Goal: Information Seeking & Learning: Learn about a topic

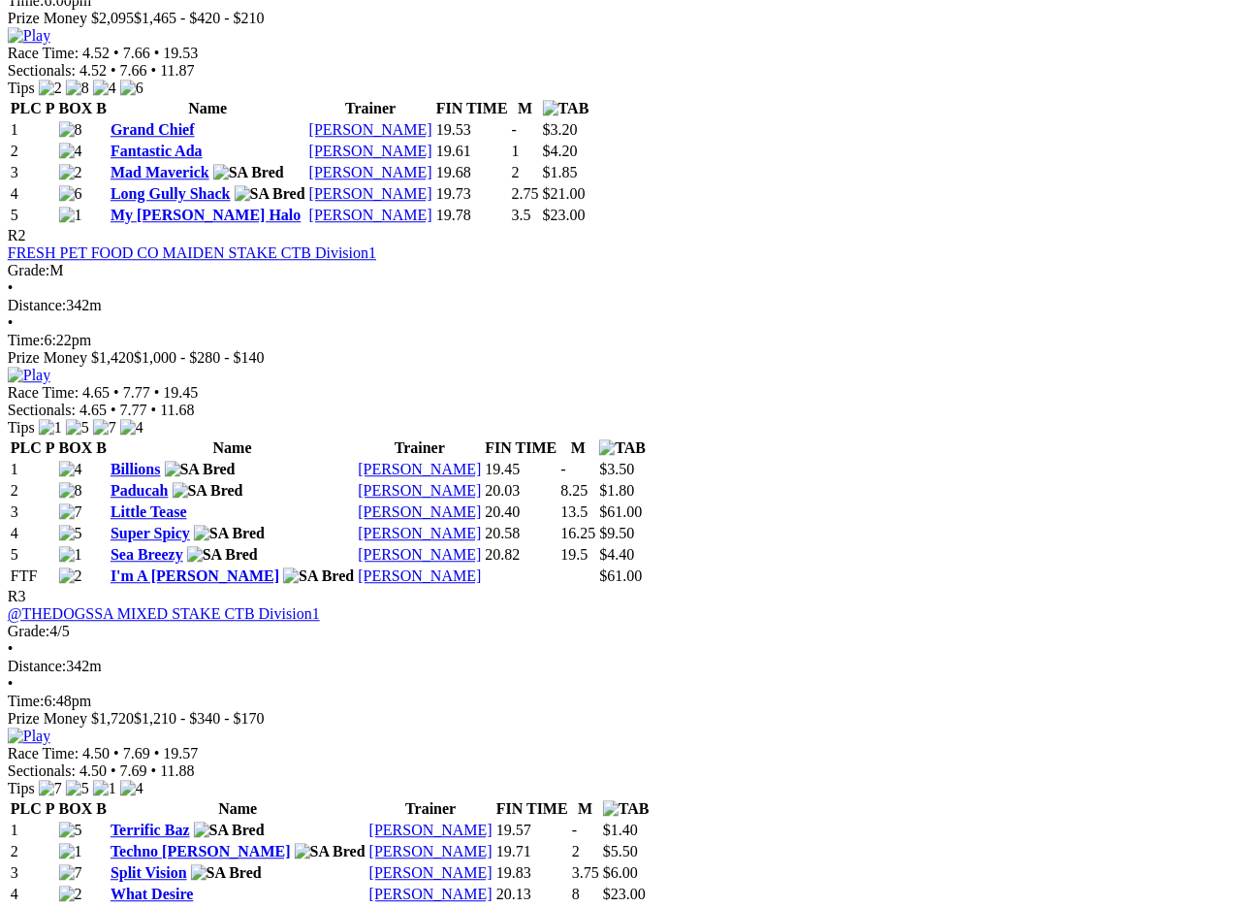
scroll to position [1068, 8]
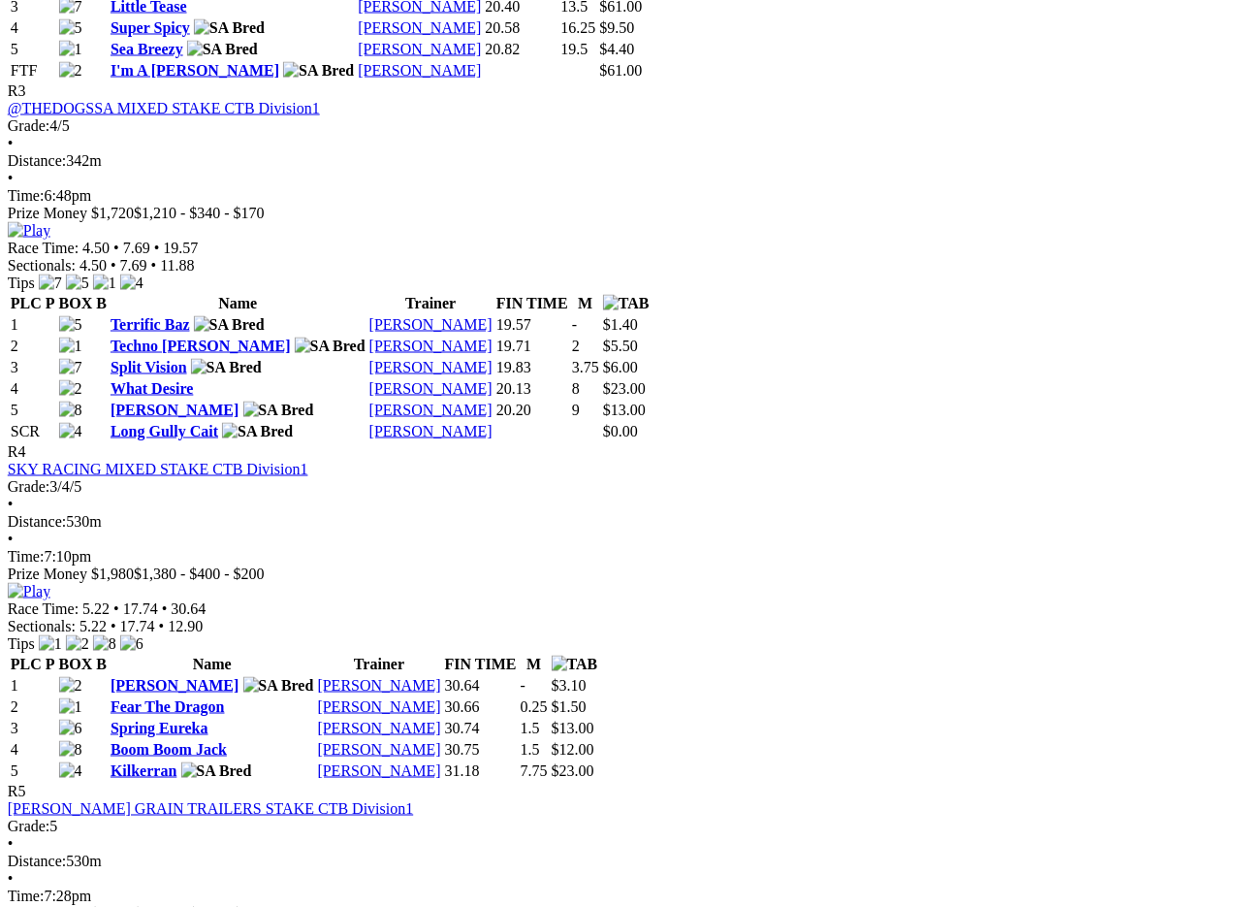
scroll to position [1569, 8]
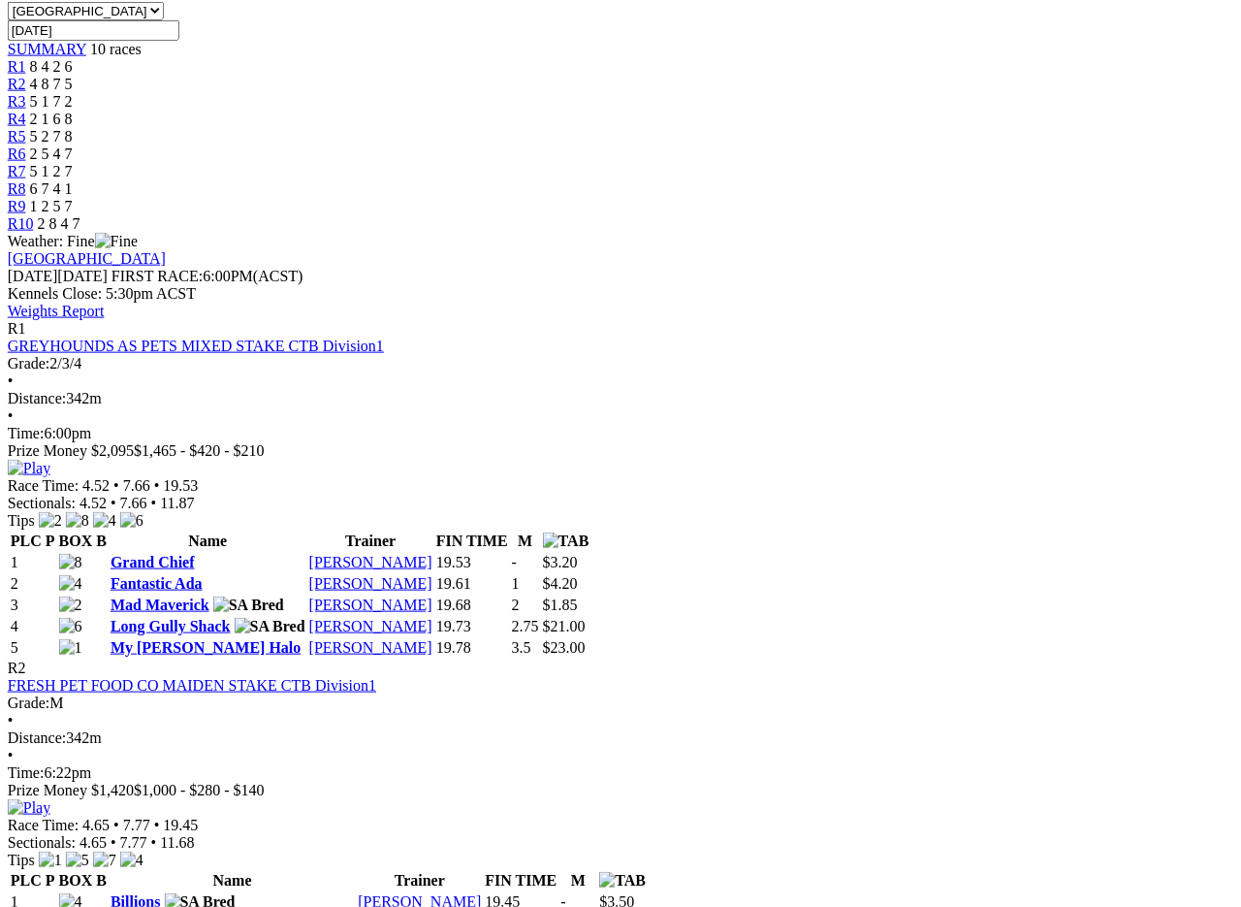
scroll to position [631, 9]
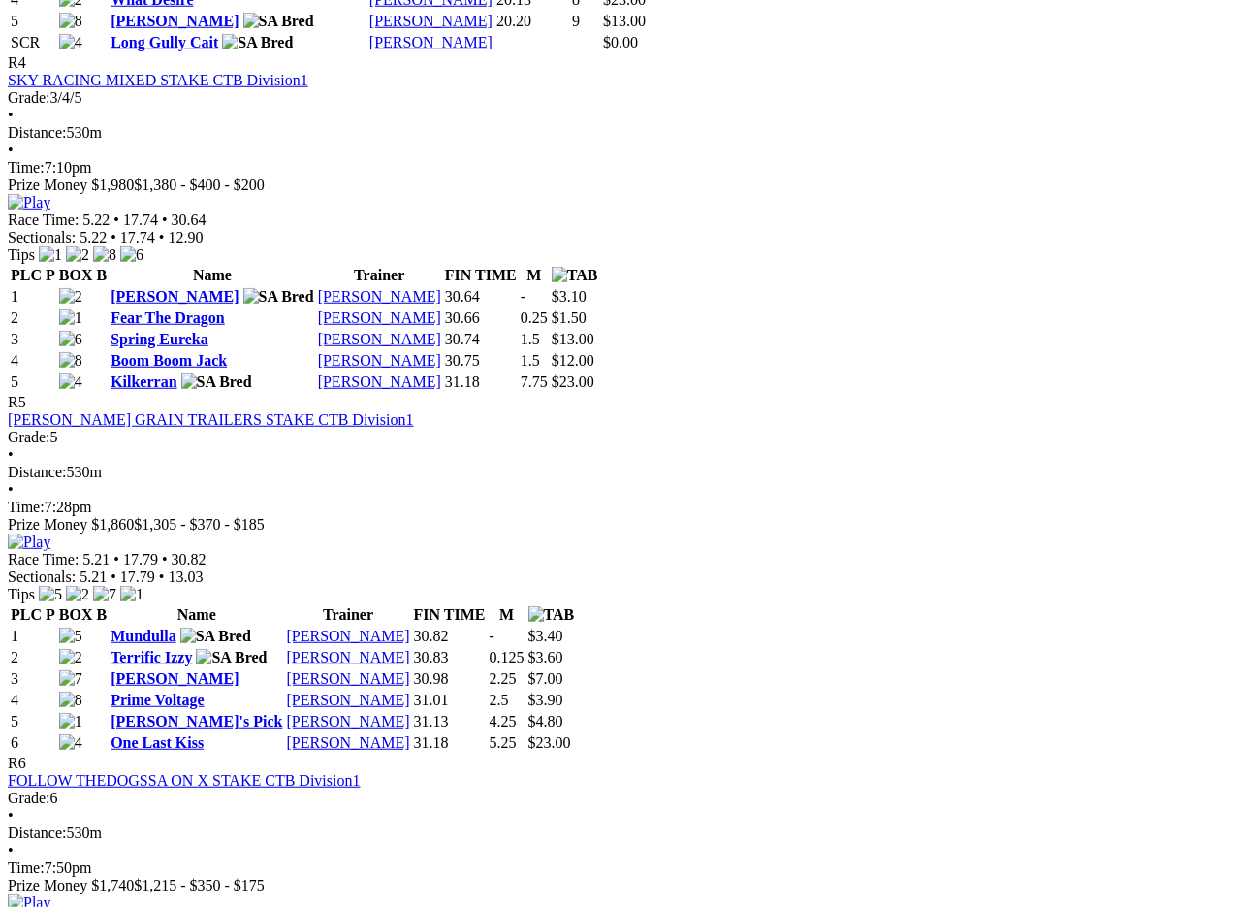
scroll to position [1959, 0]
